Goal: Task Accomplishment & Management: Use online tool/utility

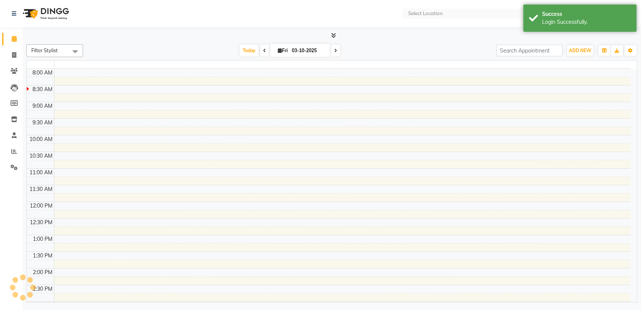
select select "en"
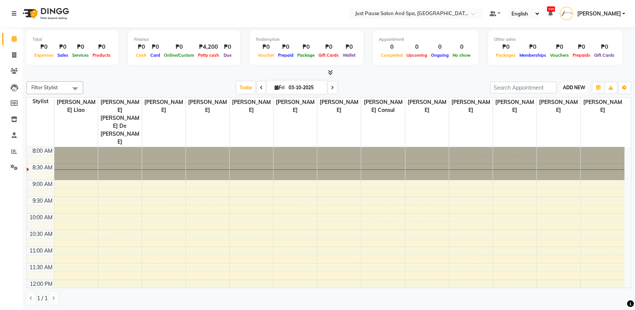
click at [565, 88] on span "ADD NEW" at bounding box center [574, 88] width 22 height 6
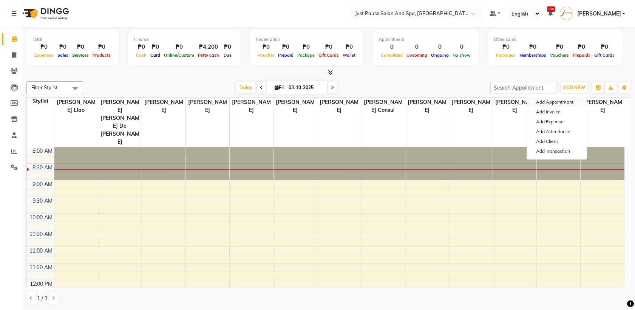
click at [546, 102] on button "Add Appointment" at bounding box center [557, 102] width 60 height 10
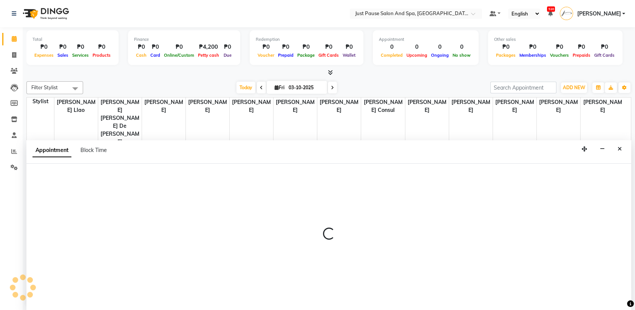
select select "540"
select select "tentative"
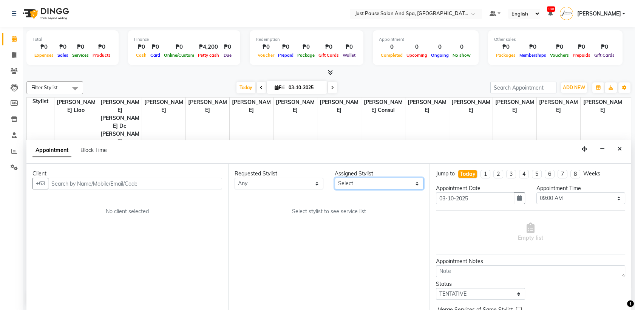
click at [416, 182] on select "Select [PERSON_NAME] [PERSON_NAME] [PERSON_NAME] llao [PERSON_NAME] [PERSON_NAM…" at bounding box center [379, 184] width 89 height 12
select select "30379"
click at [335, 178] on select "Select [PERSON_NAME] [PERSON_NAME] [PERSON_NAME] llao [PERSON_NAME] [PERSON_NAM…" at bounding box center [379, 184] width 89 height 12
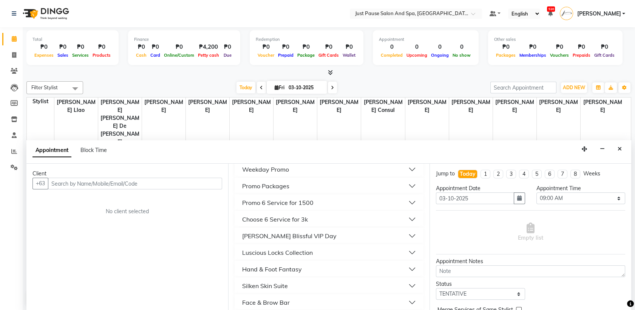
scroll to position [185, 0]
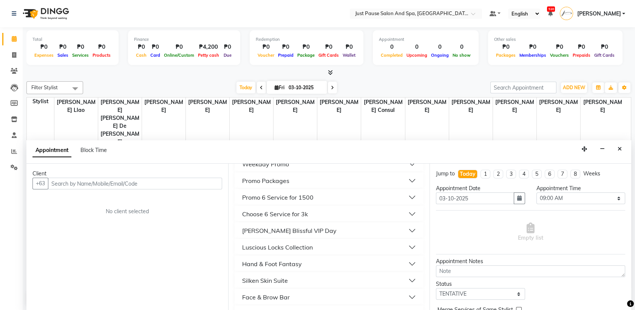
click at [405, 247] on button "Luscious Locks Collection" at bounding box center [329, 247] width 183 height 14
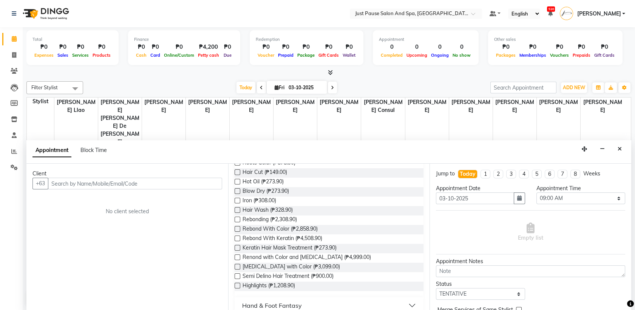
scroll to position [339, 0]
